Goal: Information Seeking & Learning: Learn about a topic

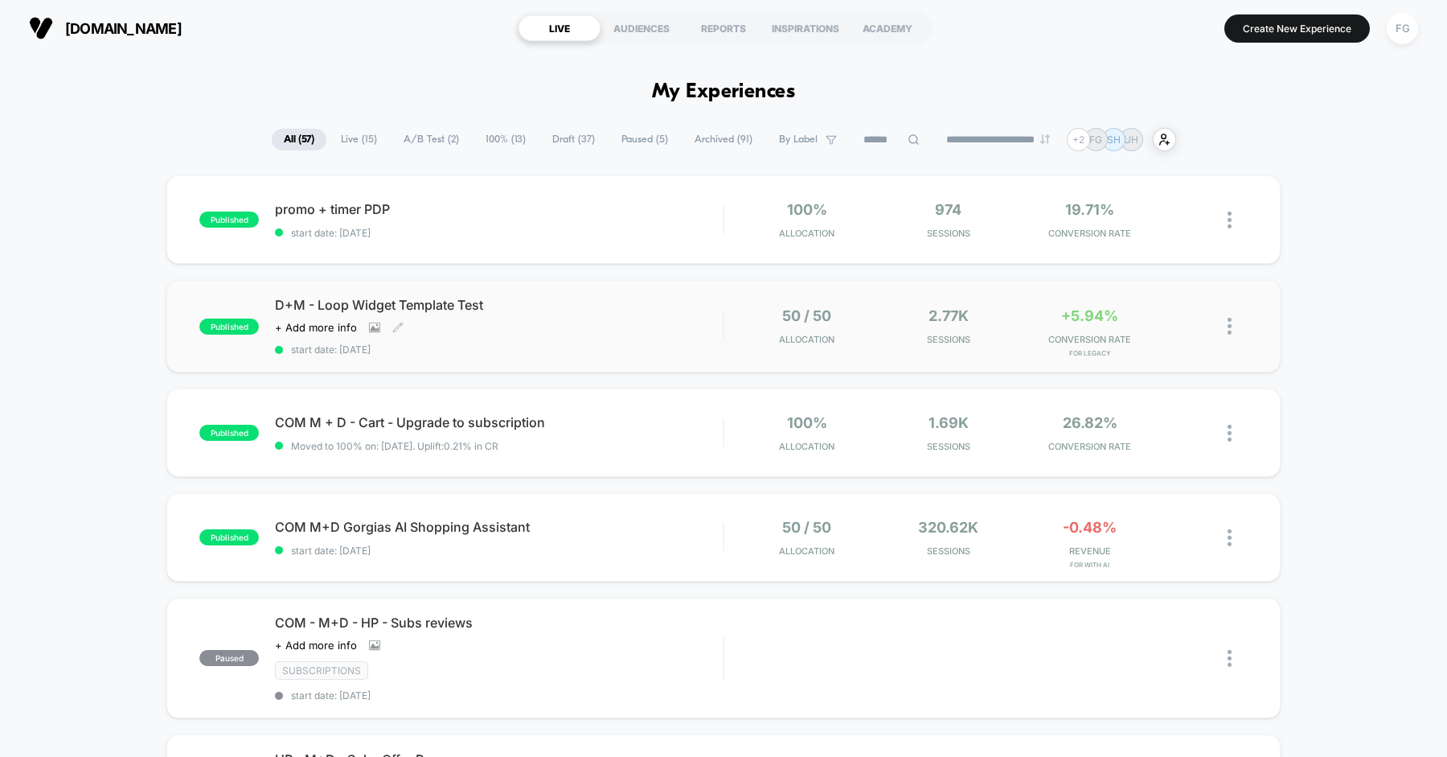
click at [603, 318] on div "D+M - Loop Widget Template Test Click to view images Click to edit experience d…" at bounding box center [499, 326] width 448 height 59
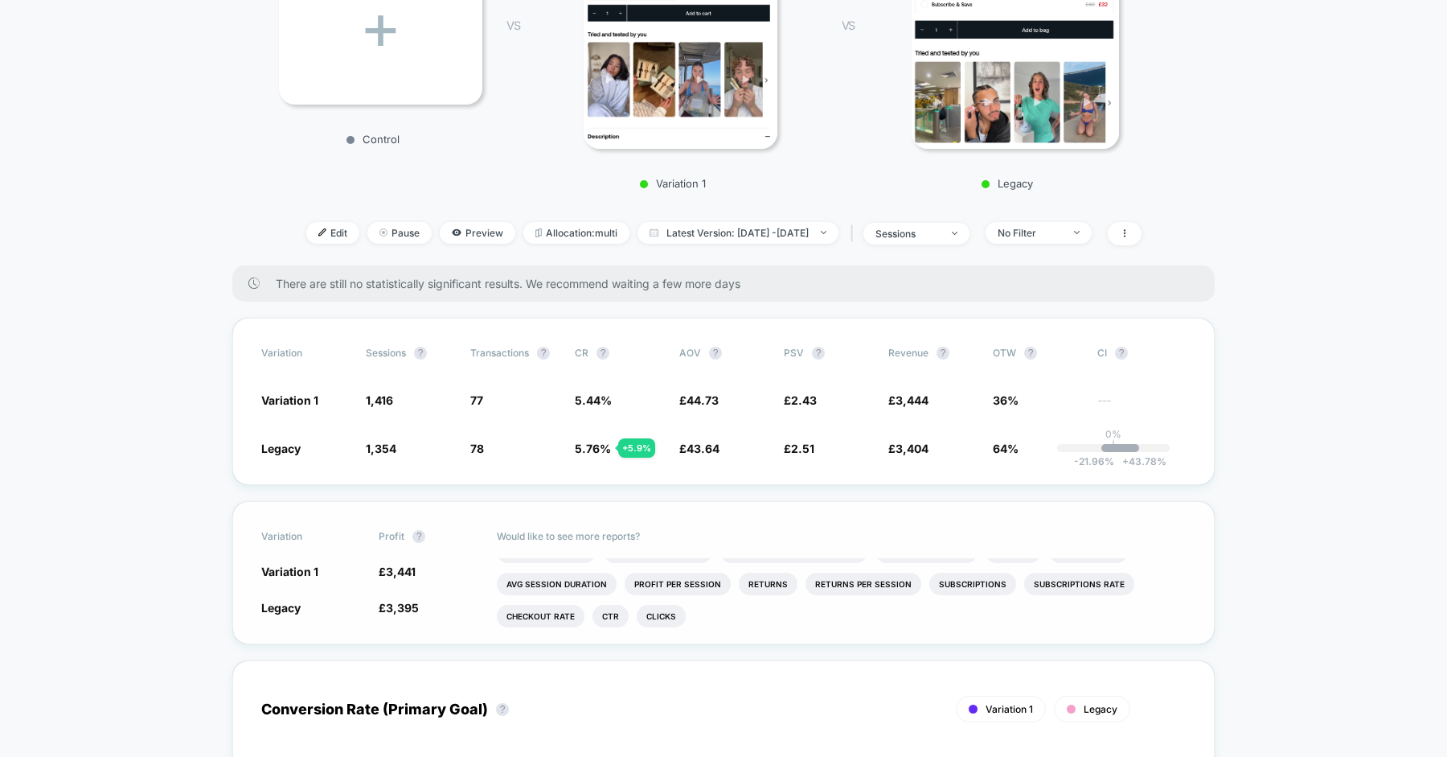
scroll to position [18, 0]
click at [1039, 584] on li "Subscriptions Rate" at bounding box center [1079, 584] width 110 height 23
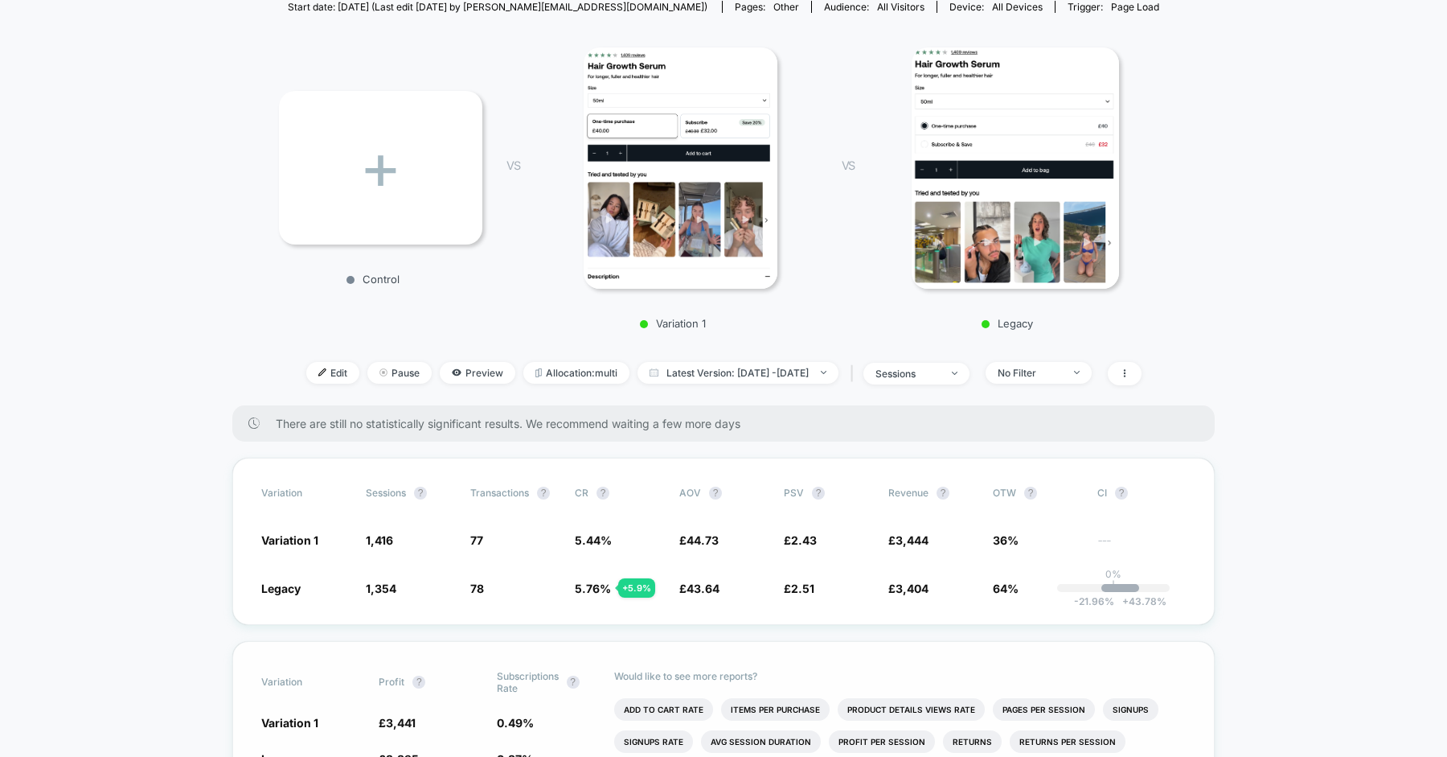
scroll to position [0, 0]
